Goal: Transaction & Acquisition: Purchase product/service

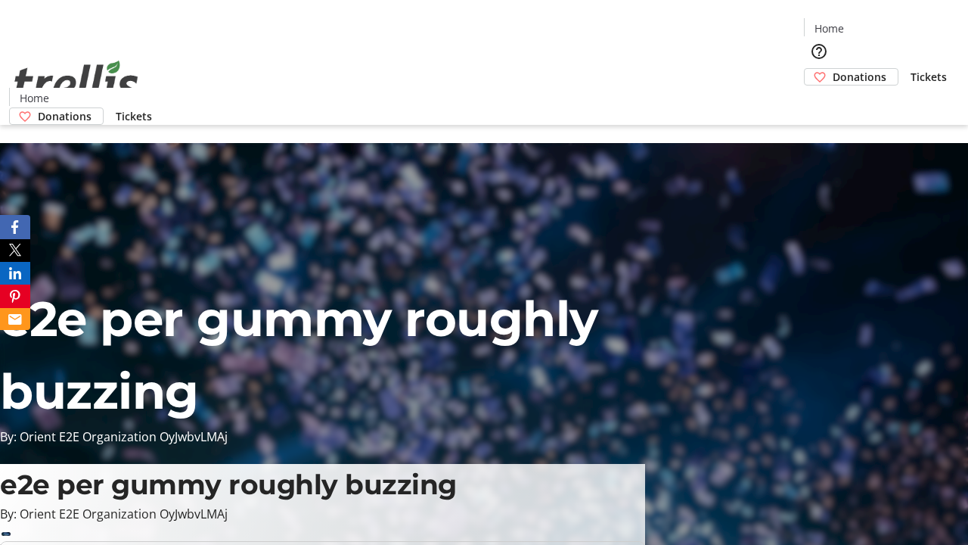
click at [833, 69] on span "Donations" at bounding box center [860, 77] width 54 height 16
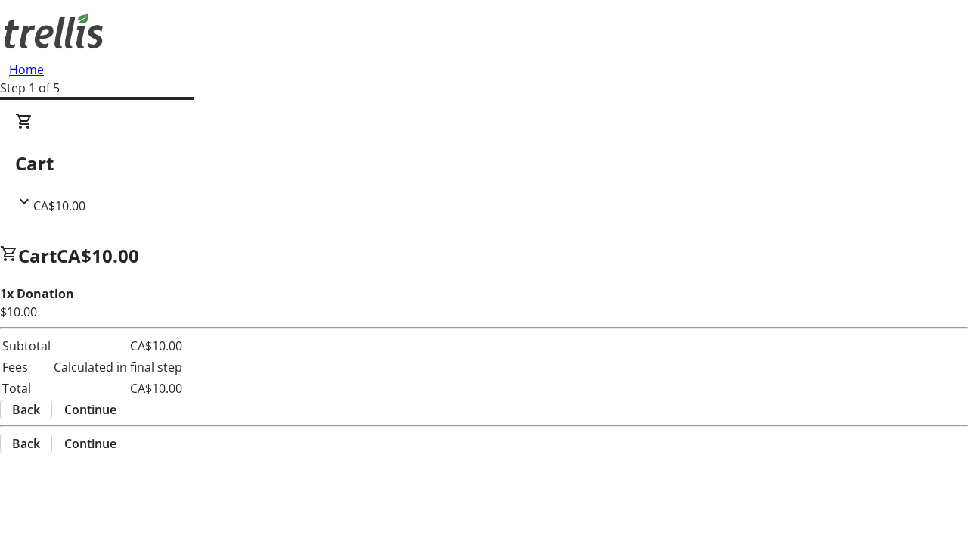
select select "CA"
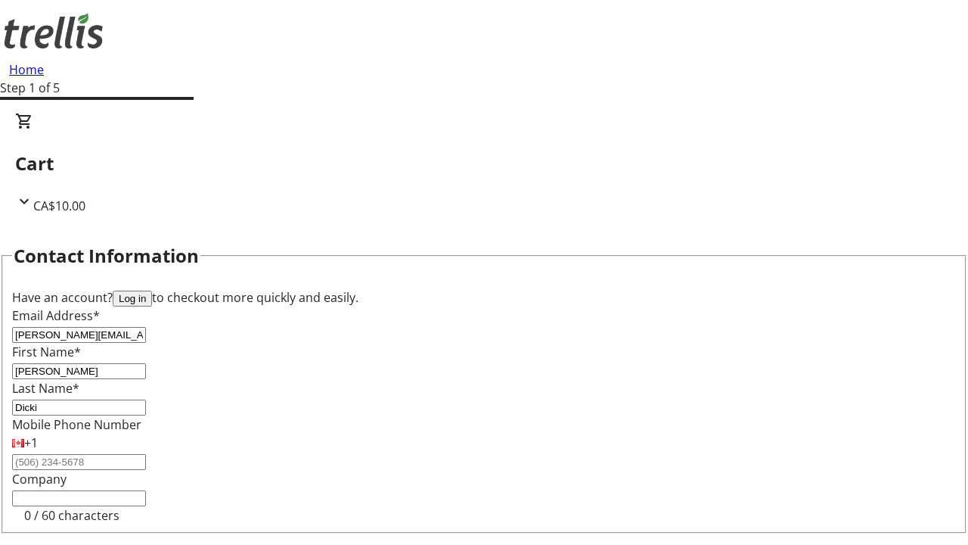
scroll to position [203, 0]
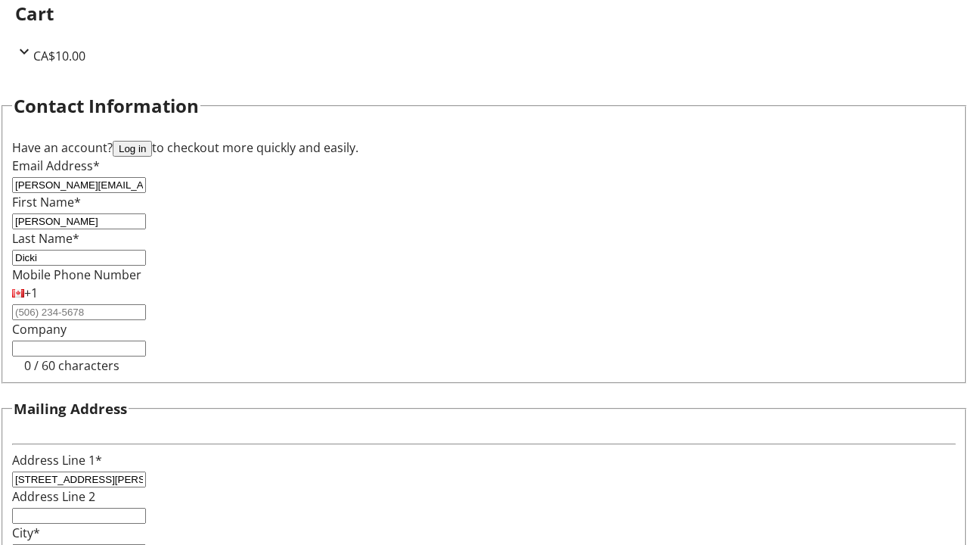
select select "BC"
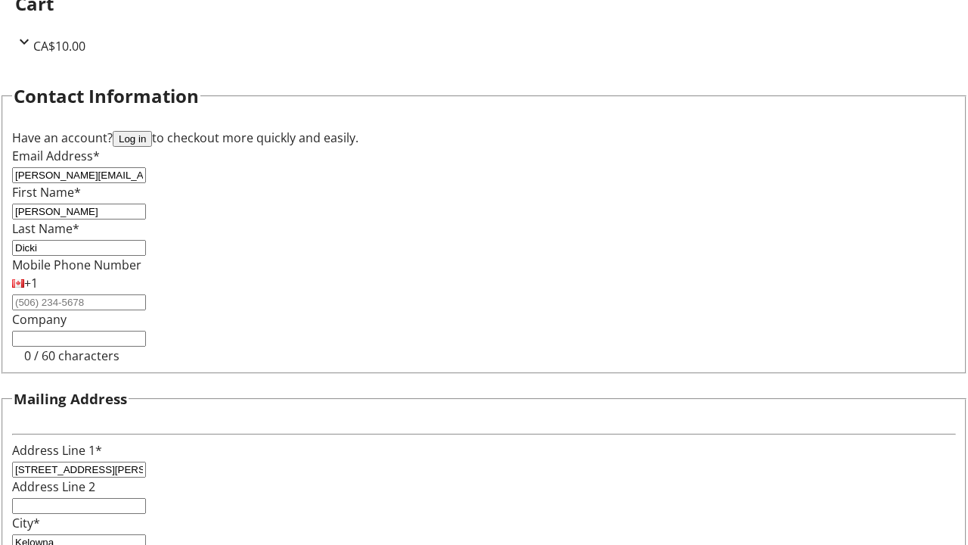
type input "Kelowna"
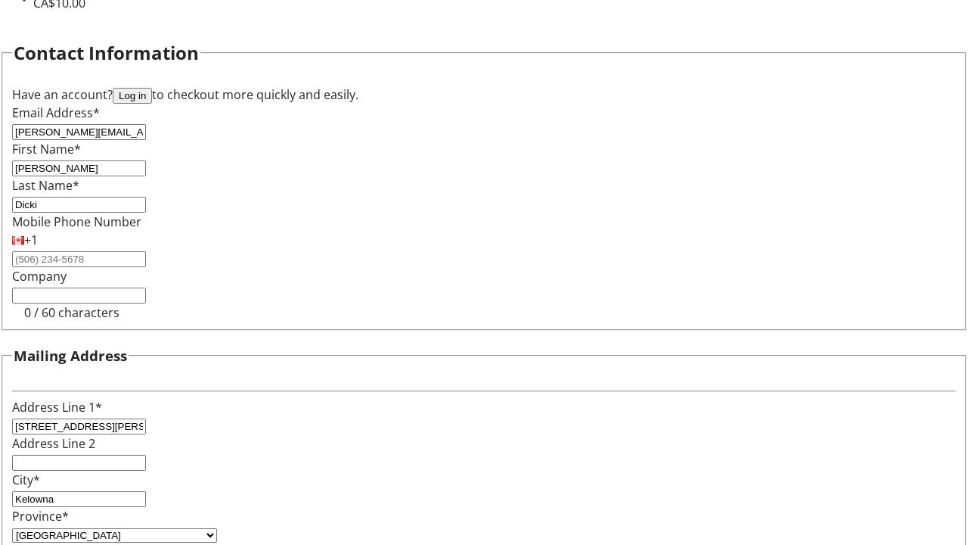
type input "V1Y 0C2"
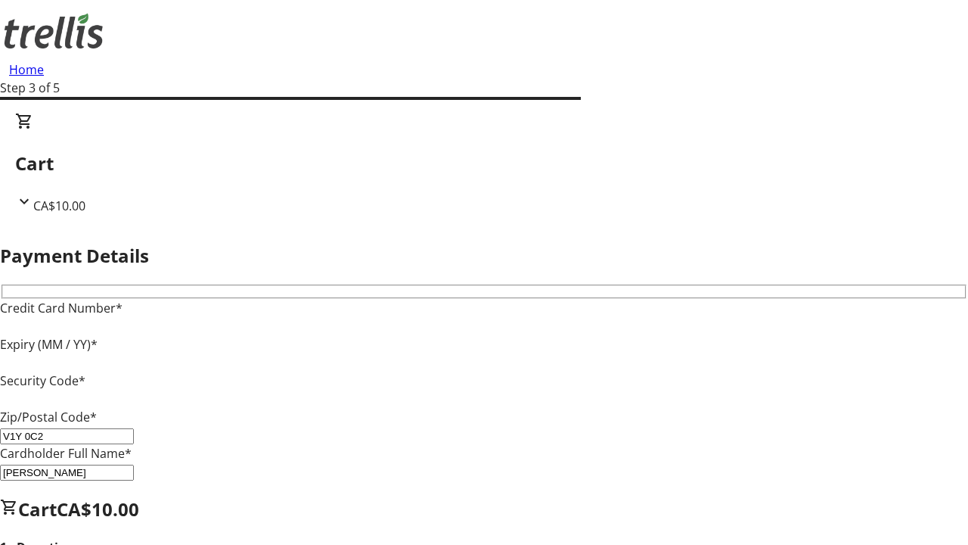
type input "V1Y 0C2"
